Goal: Book appointment/travel/reservation

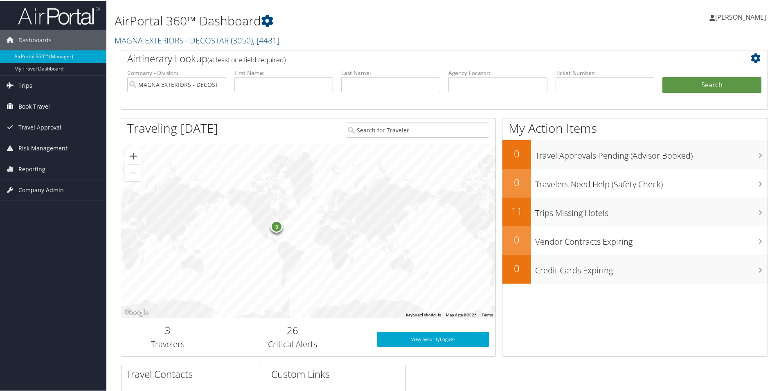
click at [28, 107] on span "Book Travel" at bounding box center [34, 105] width 32 height 20
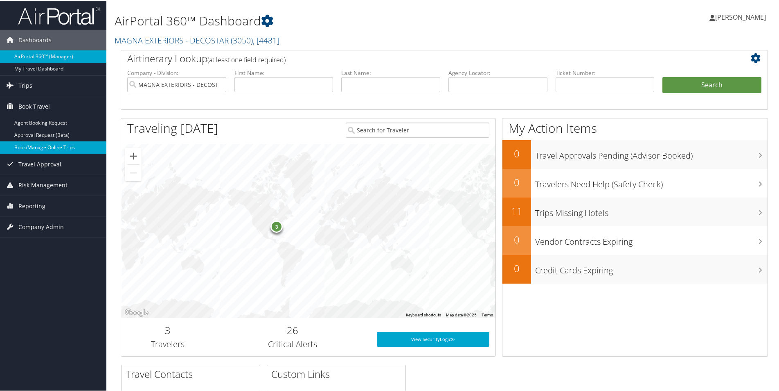
click at [61, 149] on link "Book/Manage Online Trips" at bounding box center [53, 146] width 106 height 12
